Goal: Find specific page/section: Find specific page/section

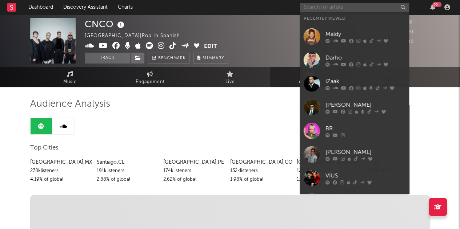
click at [328, 9] on input "text" at bounding box center [354, 7] width 109 height 9
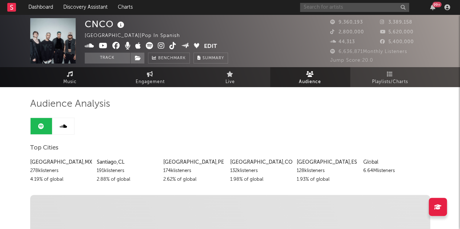
click at [321, 5] on input "text" at bounding box center [354, 7] width 109 height 9
click at [319, 9] on input "blessd" at bounding box center [354, 7] width 109 height 9
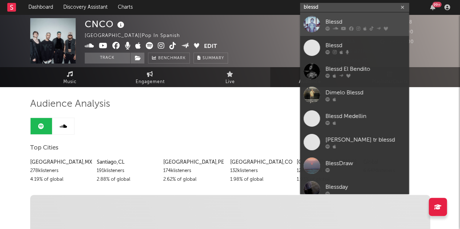
type input "blessd"
click at [320, 22] on link "Blessd" at bounding box center [354, 24] width 109 height 24
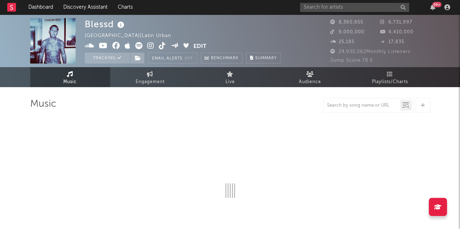
select select "6m"
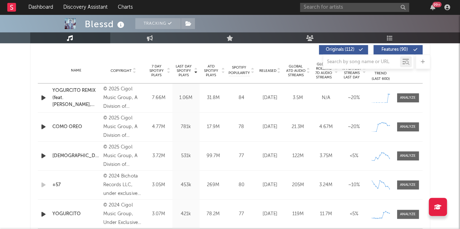
scroll to position [279, 0]
